Goal: Task Accomplishment & Management: Use online tool/utility

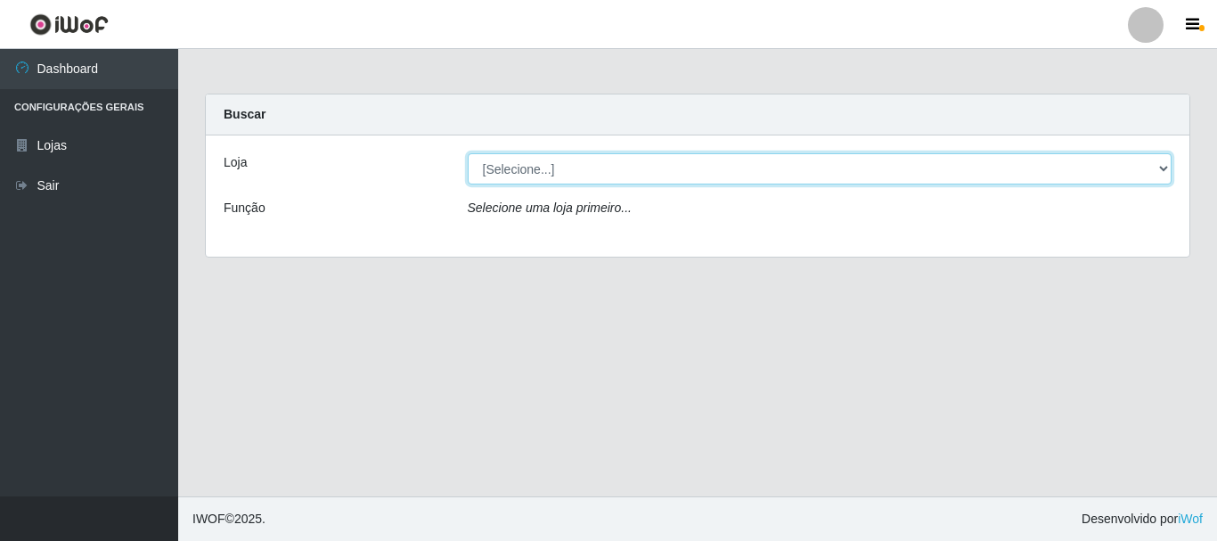
click at [1166, 165] on select "[Selecione...] Nordestão - Alecrim" at bounding box center [820, 168] width 705 height 31
select select "453"
click at [468, 153] on select "[Selecione...] Nordestão - Alecrim" at bounding box center [820, 168] width 705 height 31
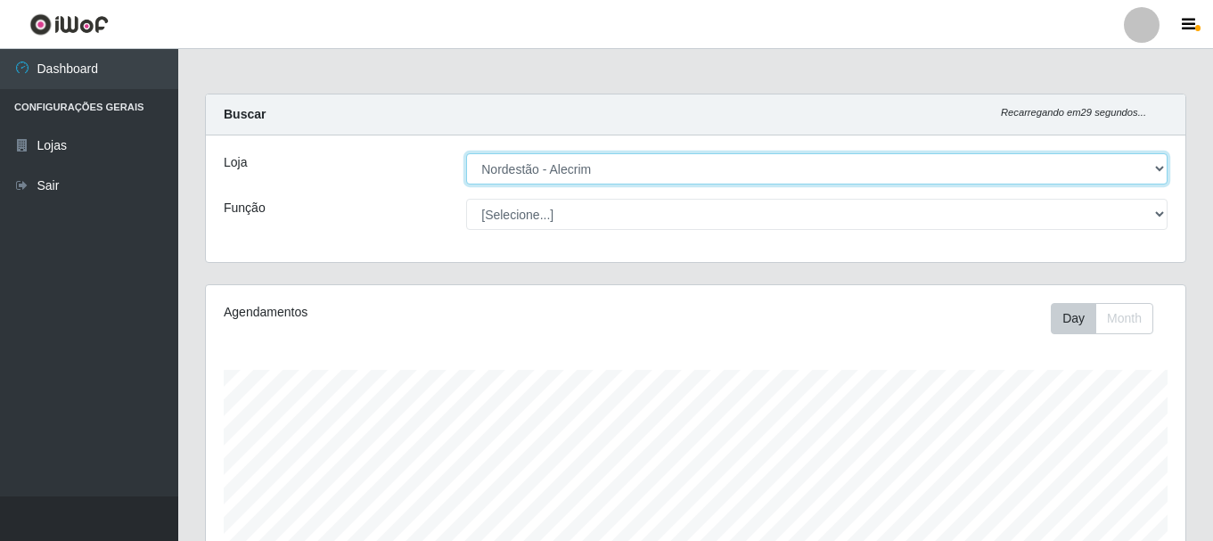
scroll to position [370, 979]
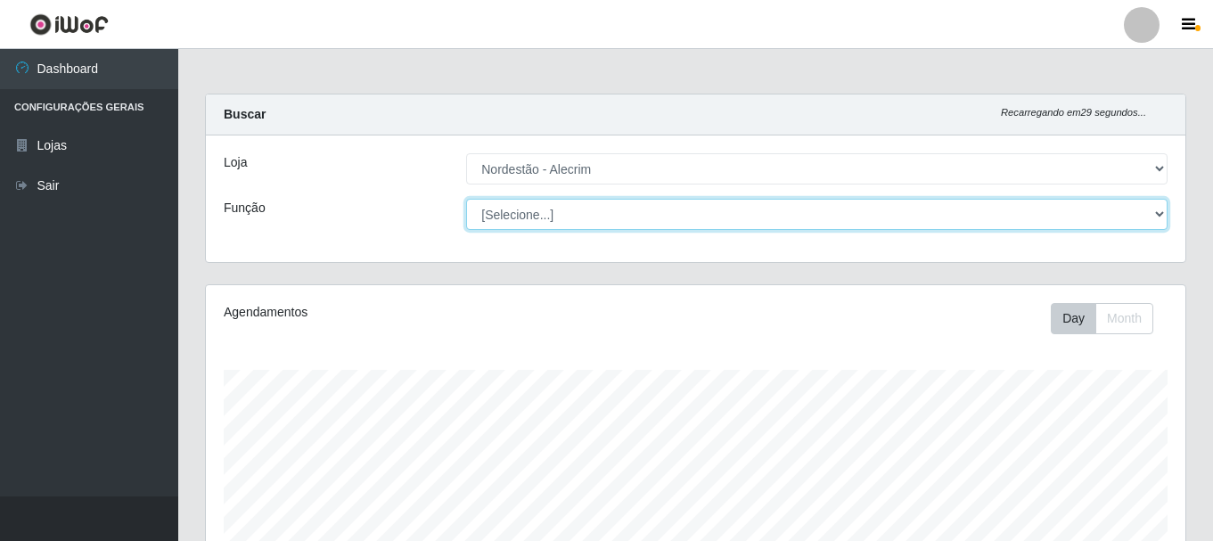
click at [1154, 214] on select "[Selecione...] Embalador Embalador + Embalador ++" at bounding box center [816, 214] width 701 height 31
select select "1"
click at [466, 199] on select "[Selecione...] Embalador Embalador + Embalador ++" at bounding box center [816, 214] width 701 height 31
click at [1160, 217] on select "[Selecione...] Embalador Embalador + Embalador ++" at bounding box center [816, 214] width 701 height 31
click at [466, 199] on select "[Selecione...] Embalador Embalador + Embalador ++" at bounding box center [816, 214] width 701 height 31
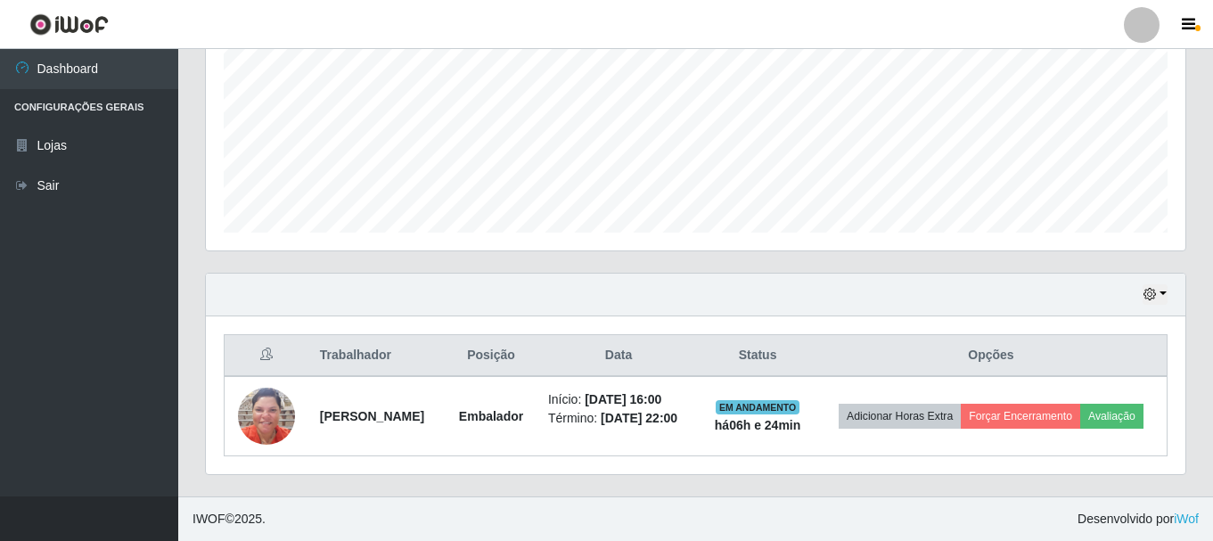
scroll to position [418, 0]
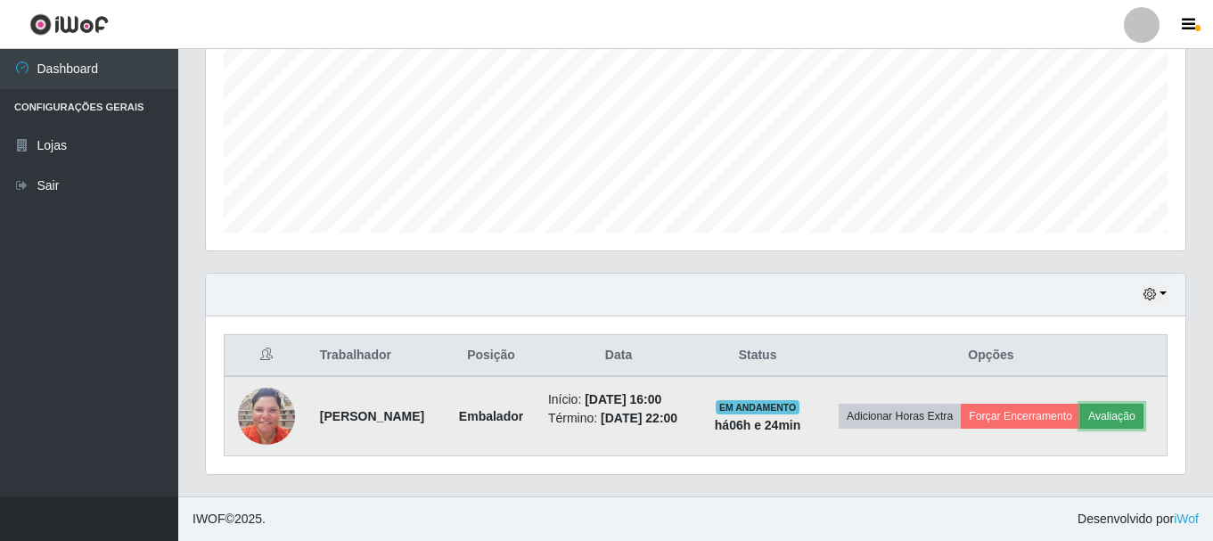
click at [1080, 421] on button "Avaliação" at bounding box center [1111, 416] width 63 height 25
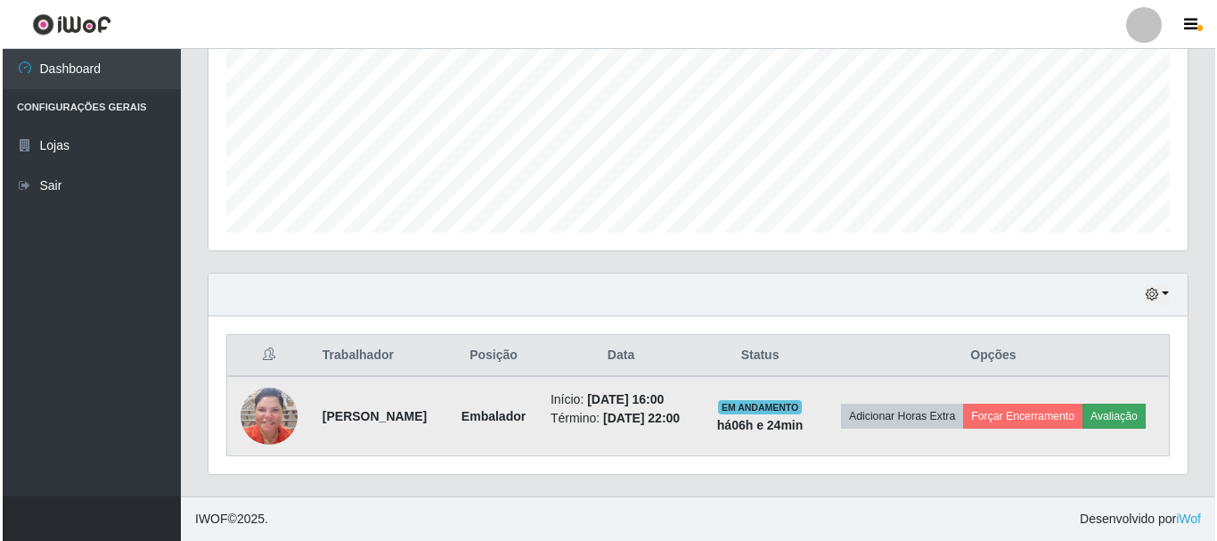
scroll to position [370, 970]
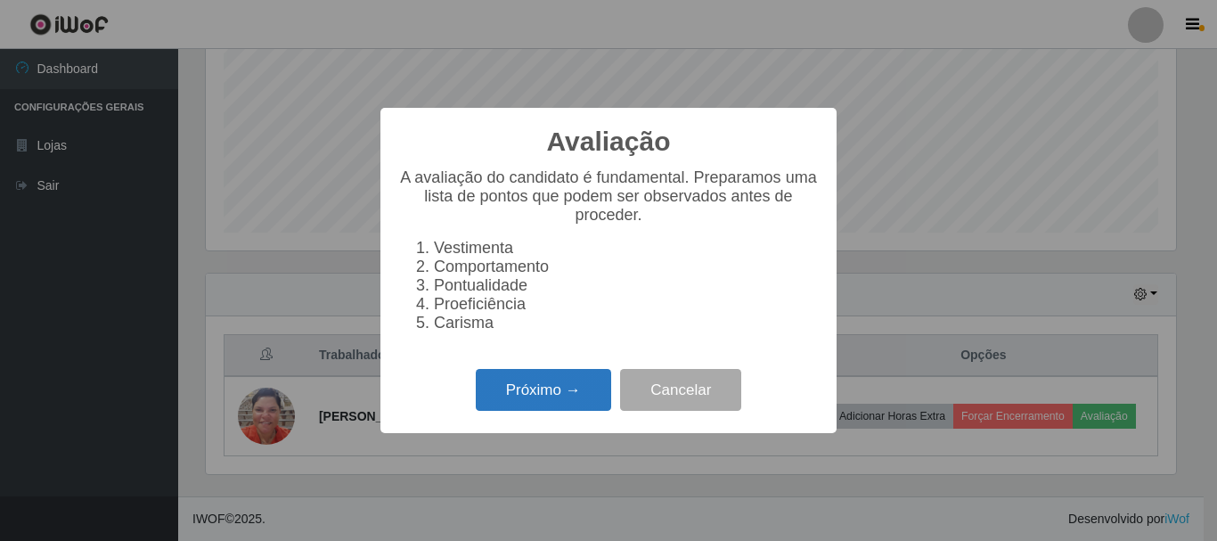
click at [575, 398] on button "Próximo →" at bounding box center [543, 390] width 135 height 42
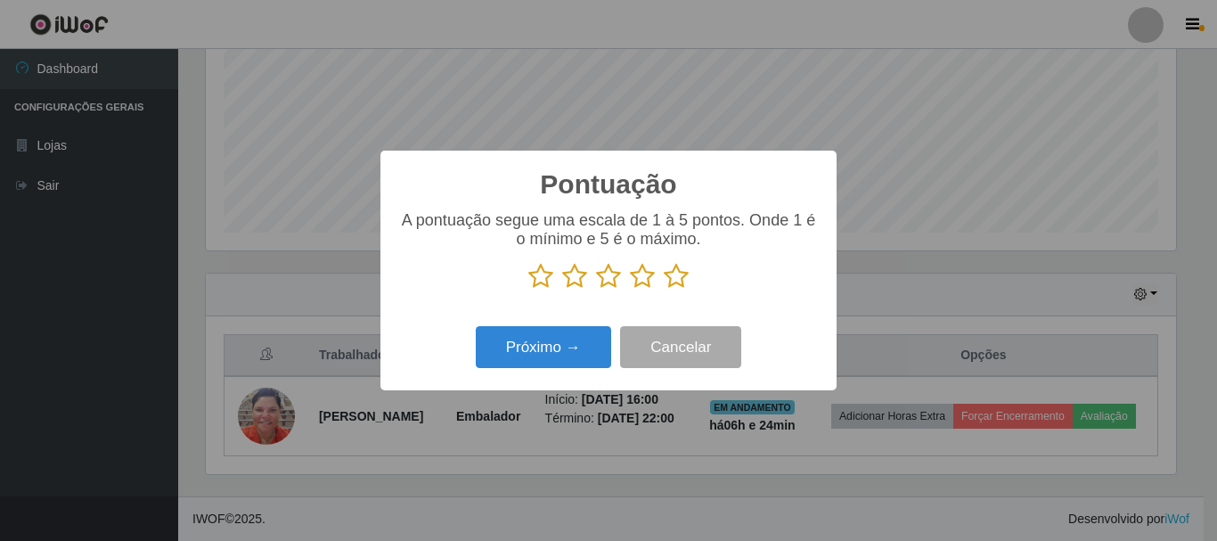
click at [675, 279] on icon at bounding box center [676, 276] width 25 height 27
click at [664, 290] on input "radio" at bounding box center [664, 290] width 0 height 0
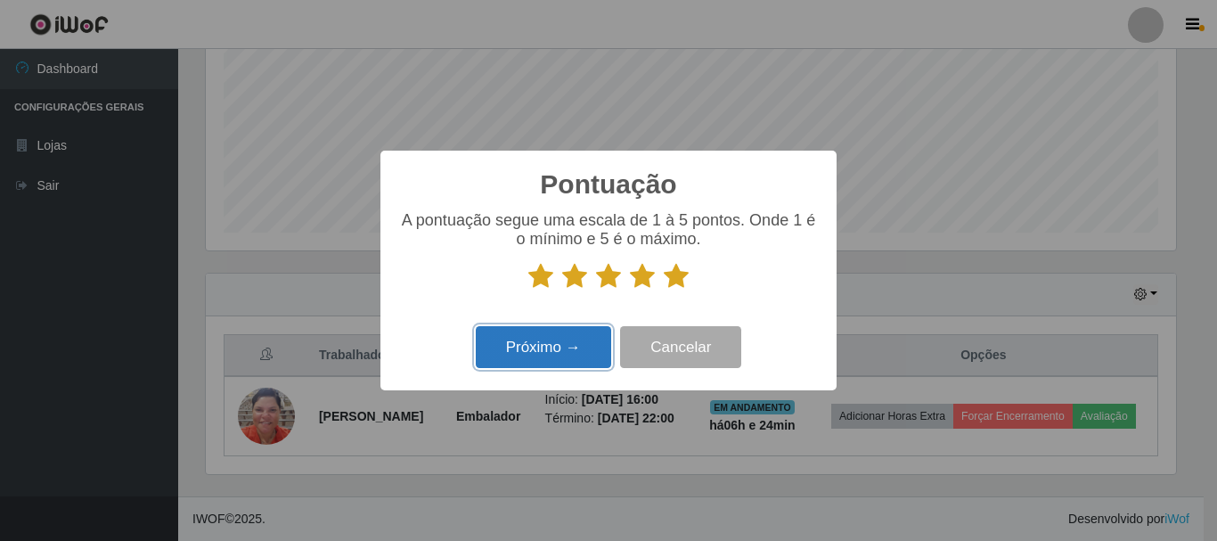
click at [571, 336] on button "Próximo →" at bounding box center [543, 347] width 135 height 42
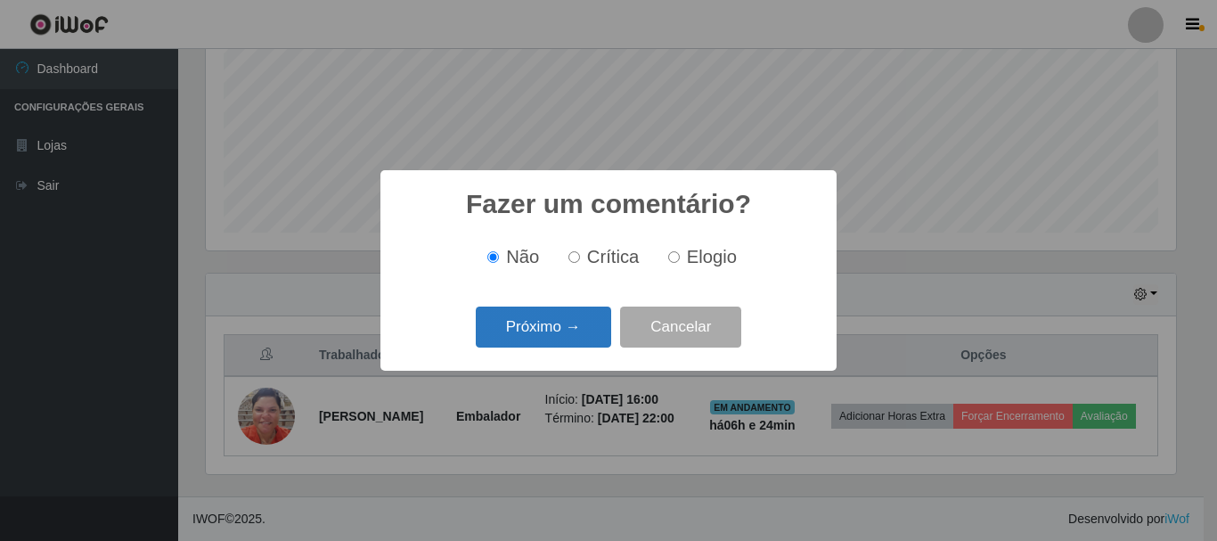
click at [581, 336] on button "Próximo →" at bounding box center [543, 328] width 135 height 42
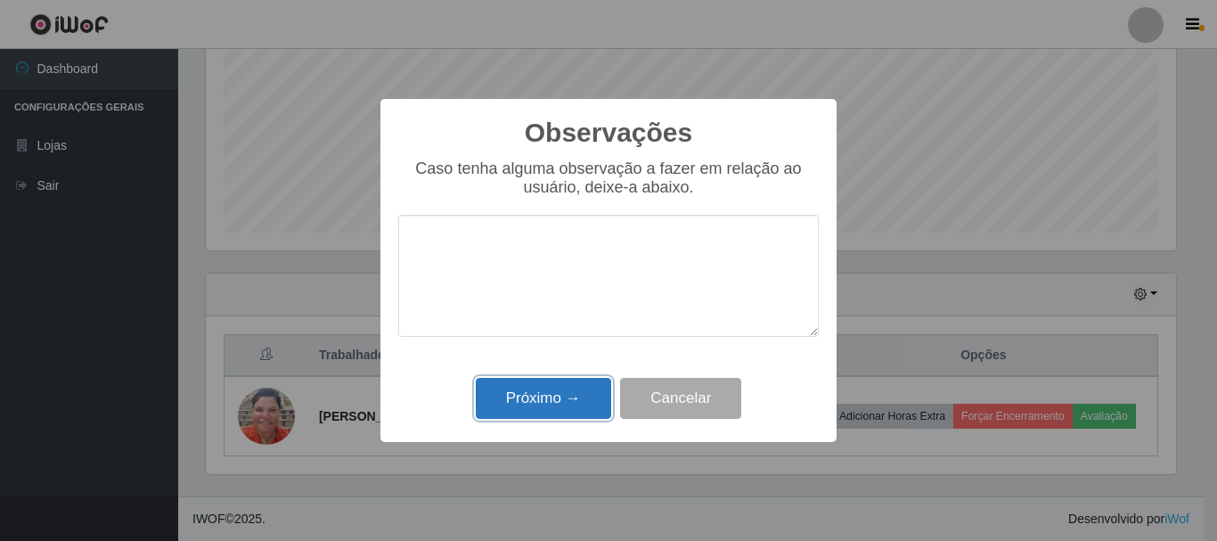
click at [578, 396] on button "Próximo →" at bounding box center [543, 399] width 135 height 42
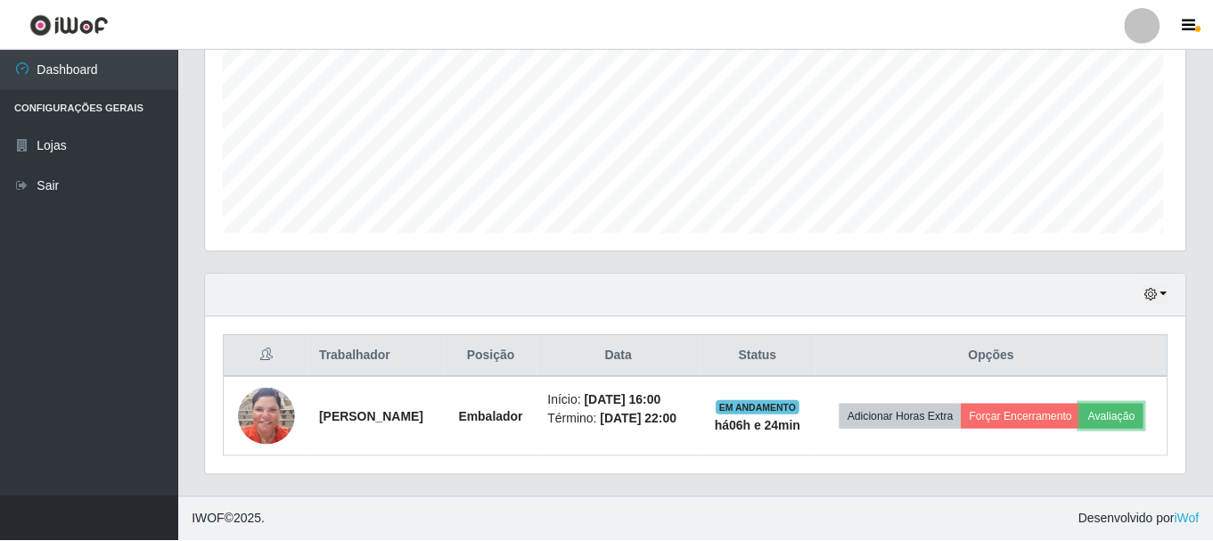
scroll to position [370, 979]
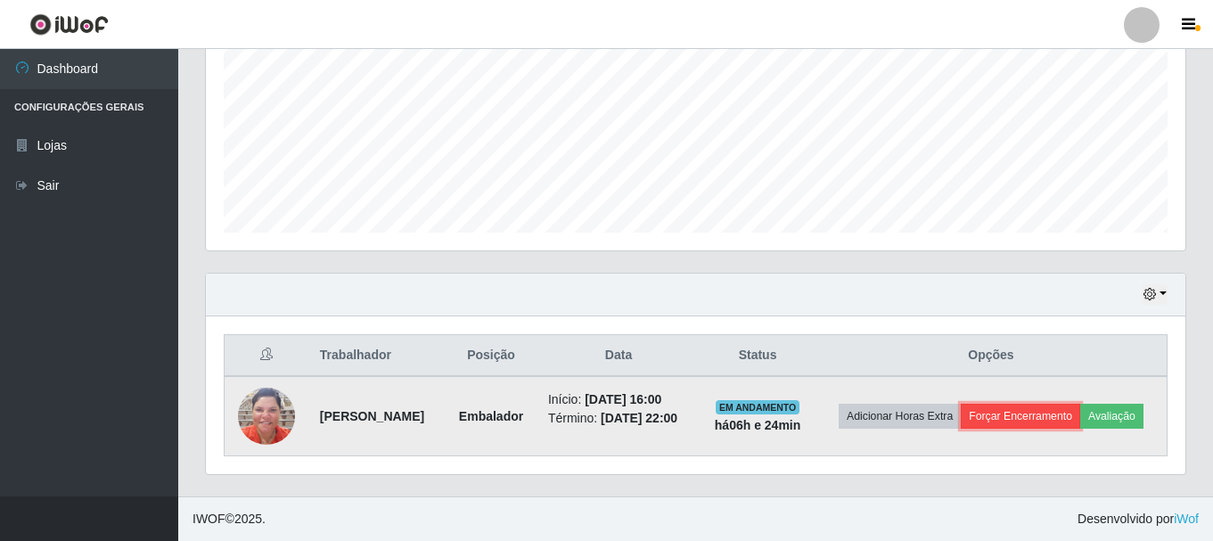
click at [1039, 411] on button "Forçar Encerramento" at bounding box center [1020, 416] width 119 height 25
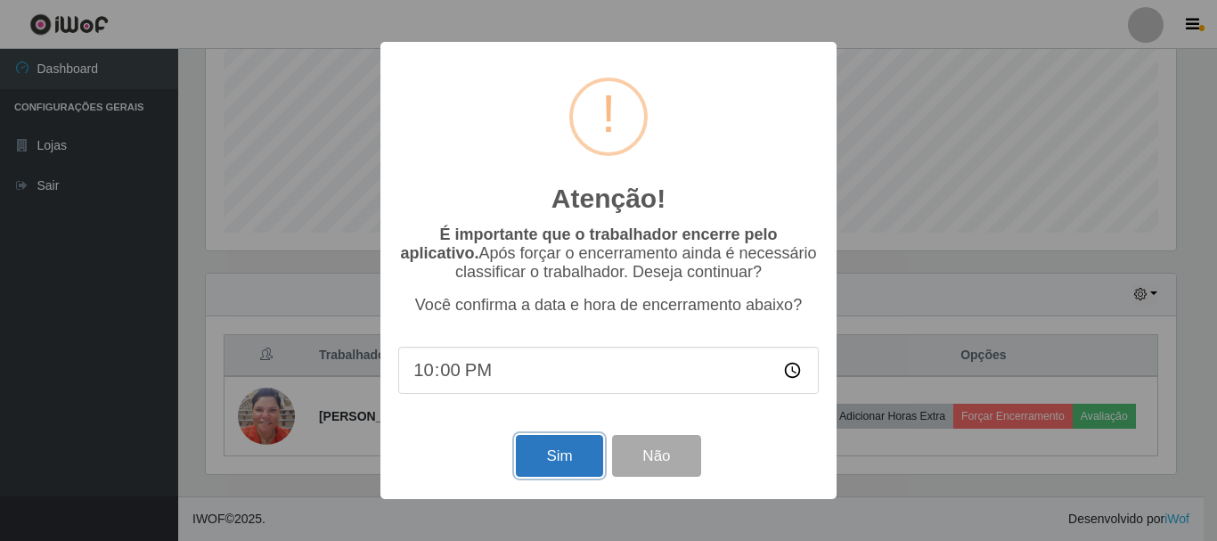
click at [564, 458] on button "Sim" at bounding box center [559, 456] width 86 height 42
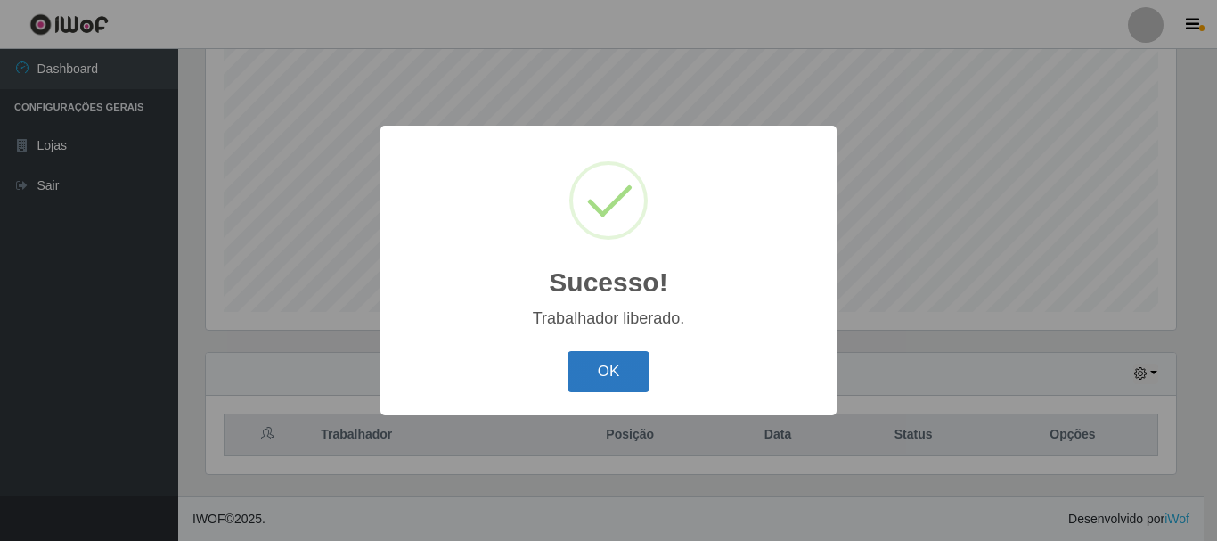
click at [590, 370] on button "OK" at bounding box center [609, 372] width 83 height 42
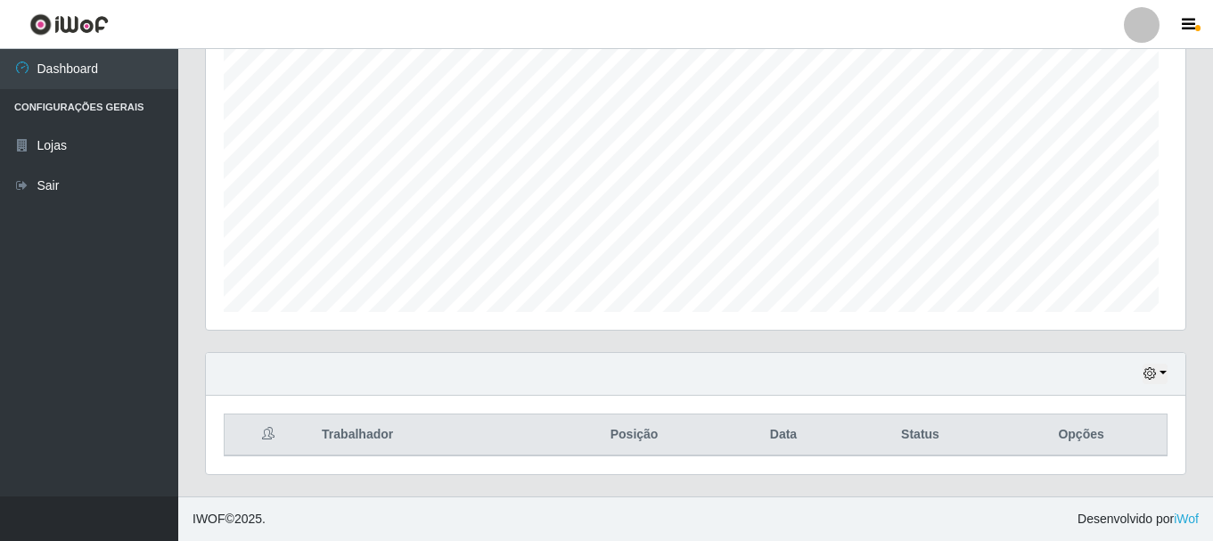
scroll to position [370, 979]
